Goal: Navigation & Orientation: Find specific page/section

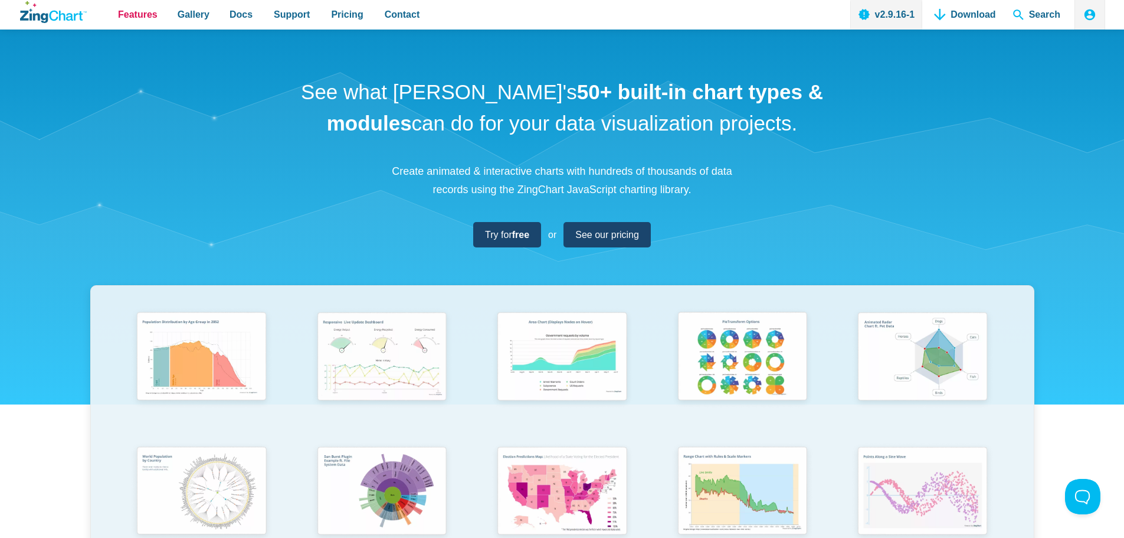
click at [140, 15] on span "Features" at bounding box center [138, 14] width 40 height 16
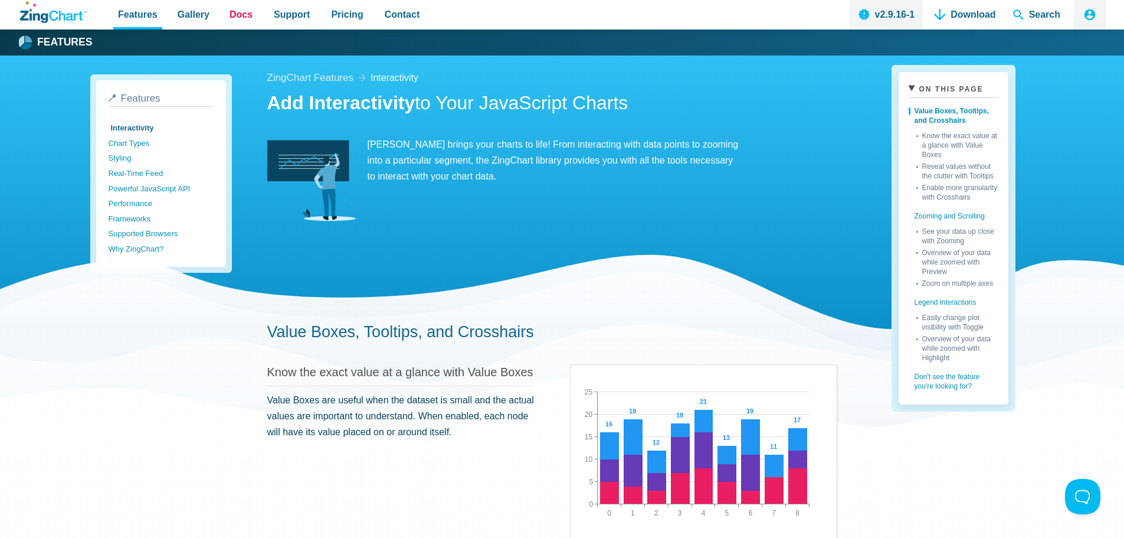
click at [232, 10] on span "Docs" at bounding box center [241, 14] width 23 height 16
